Goal: Information Seeking & Learning: Learn about a topic

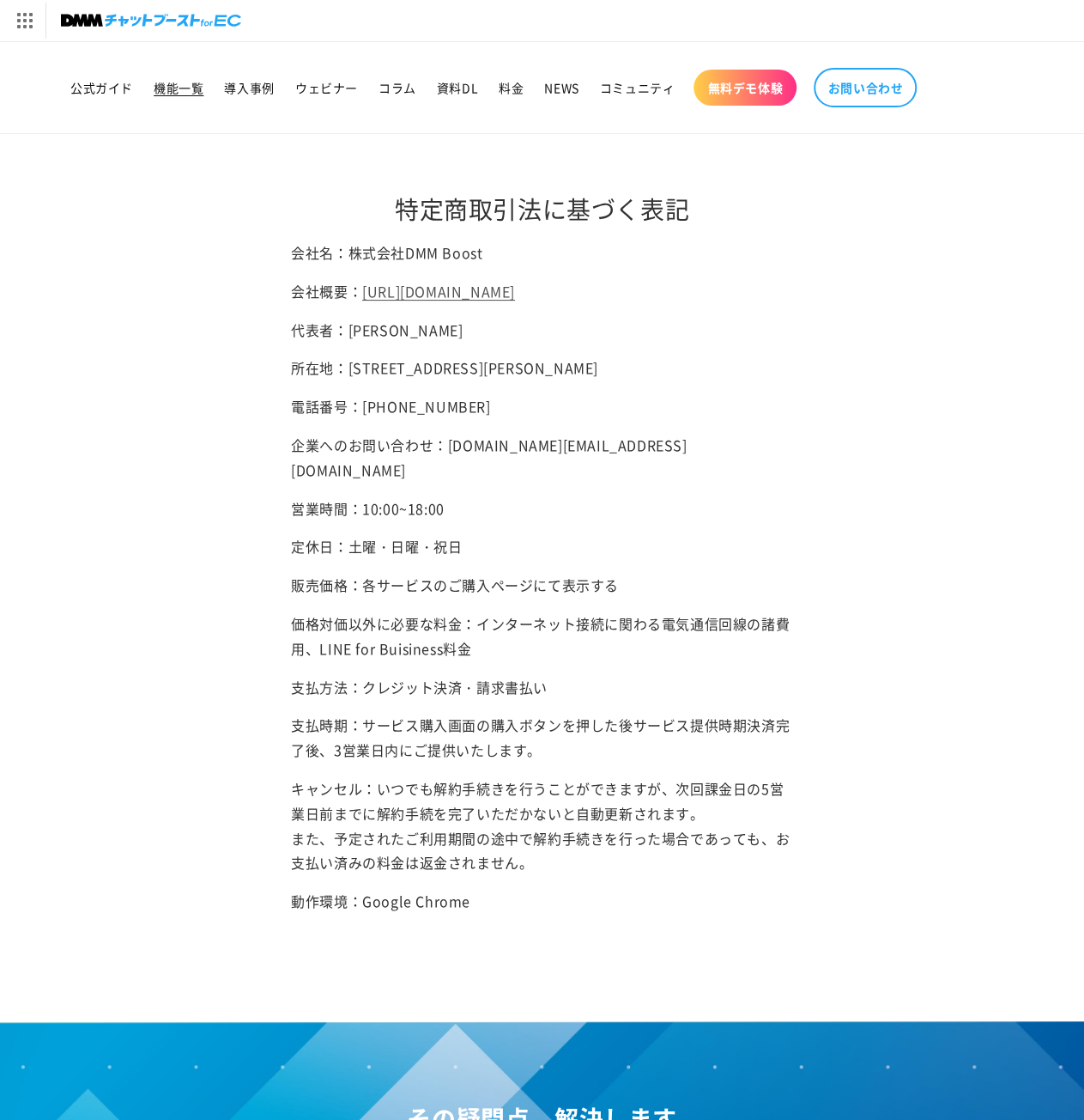
click at [165, 87] on span "機能一覧" at bounding box center [178, 87] width 49 height 15
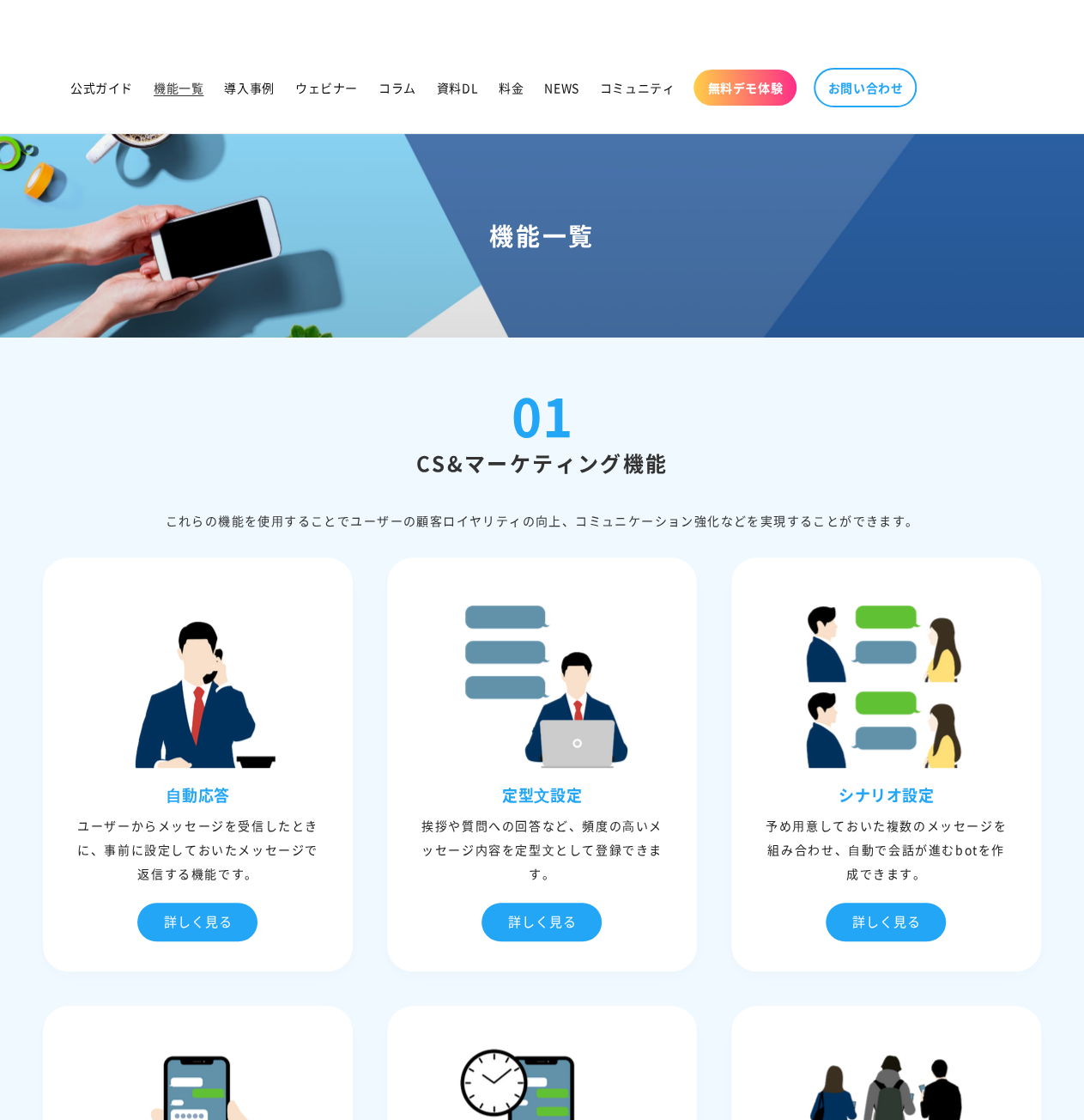
click at [503, 87] on span "料金" at bounding box center [511, 87] width 25 height 15
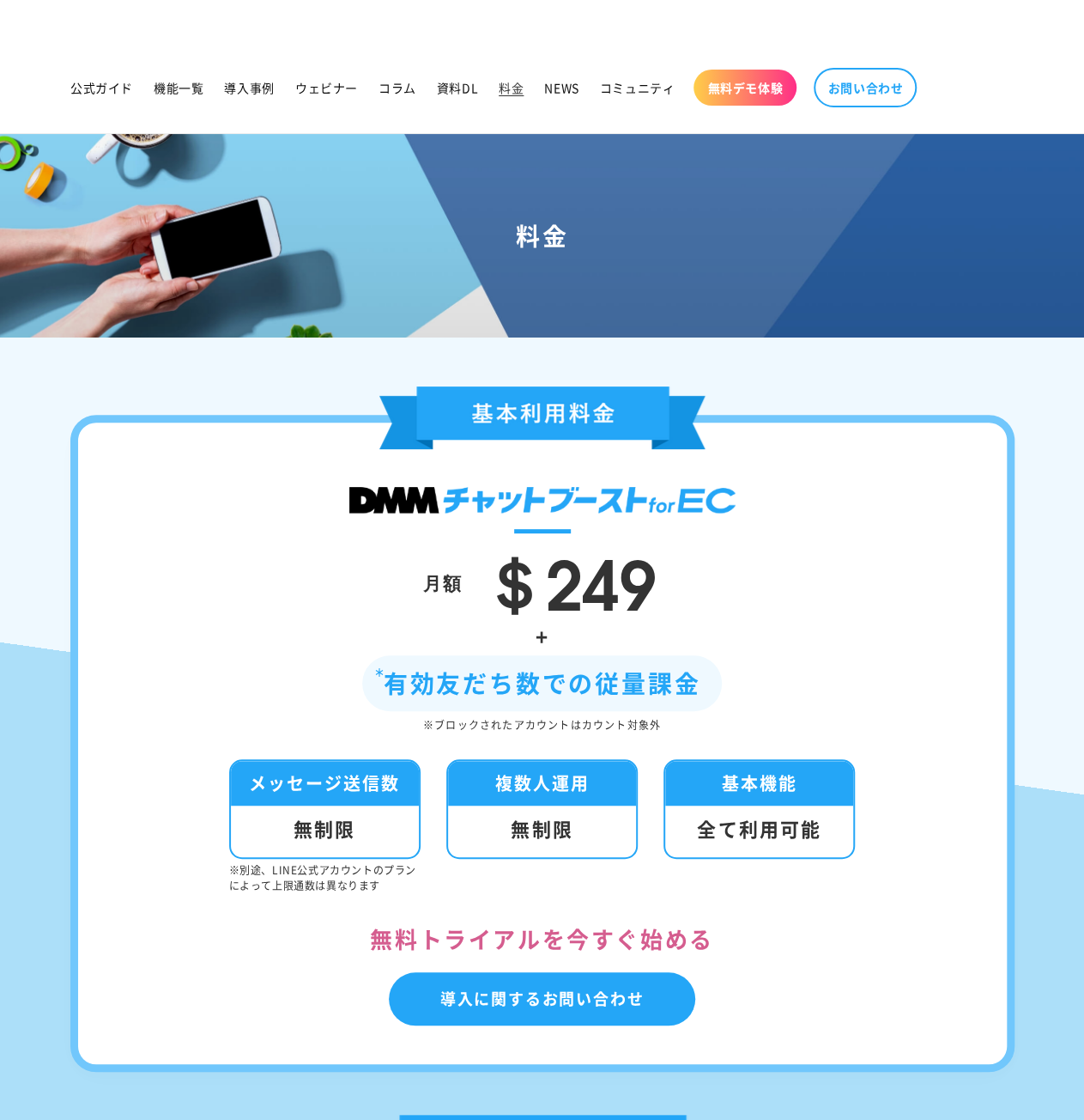
click at [299, 302] on div "料金" at bounding box center [542, 235] width 1084 height 203
